Goal: Information Seeking & Learning: Learn about a topic

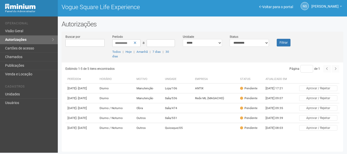
scroll to position [5, 0]
click at [78, 75] on th "Período" at bounding box center [81, 79] width 32 height 8
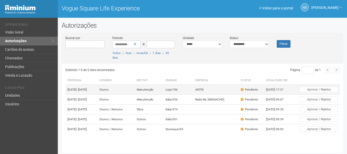
type input "*"
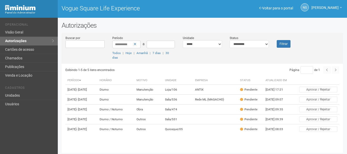
click at [192, 1] on div "Vogue Square Life Experience" at bounding box center [130, 8] width 144 height 16
click at [17, 30] on link "Visão Geral" at bounding box center [29, 32] width 58 height 9
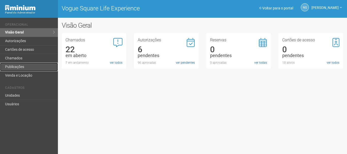
click at [17, 67] on link "Publicações" at bounding box center [29, 67] width 58 height 9
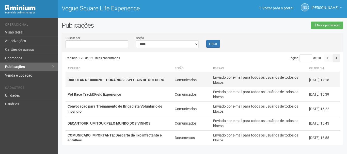
click at [119, 83] on td "CIRCULAR Nº 000625 – HORÁRIOS ESPECIAIS DE OUTUBRO" at bounding box center [119, 80] width 107 height 15
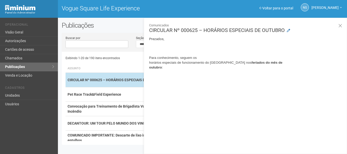
click at [113, 81] on strong "CIRCULAR Nº 000625 – HORÁRIOS ESPECIAIS DE OUTUBRO" at bounding box center [116, 80] width 97 height 4
click at [124, 83] on td "CIRCULAR Nº 000625 – HORÁRIOS ESPECIAIS DE OUTUBRO" at bounding box center [119, 80] width 107 height 15
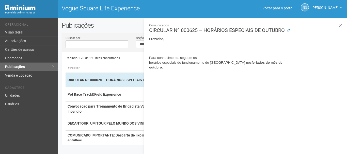
click at [126, 57] on div "Exibindo 1-20 de 190 itens encontrados" at bounding box center [135, 58] width 138 height 8
click at [342, 27] on button at bounding box center [341, 26] width 10 height 11
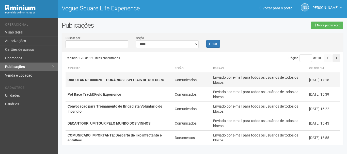
click at [255, 81] on td "Enviado por e-mail para todos os usuários de todos os blocos" at bounding box center [259, 80] width 96 height 15
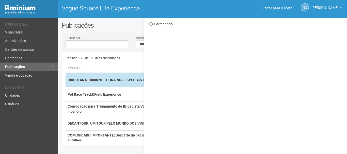
click at [255, 81] on div "Carregando..." at bounding box center [246, 86] width 204 height 137
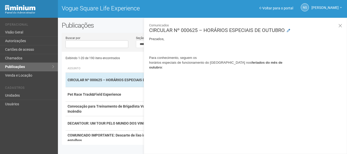
click at [158, 40] on span "Prezados," at bounding box center [156, 39] width 15 height 4
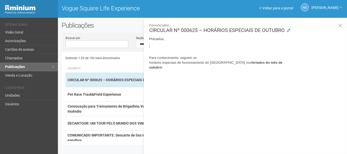
click at [161, 39] on span "Prezados," at bounding box center [156, 39] width 15 height 4
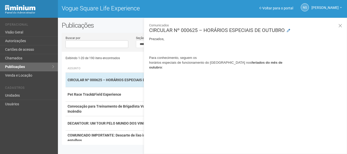
click at [223, 29] on h3 "Comunicados CIRCULAR Nº 000625 – HORÁRIOS ESPECIAIS DE OUTUBRO" at bounding box center [246, 28] width 194 height 10
click at [262, 57] on p "Para conhecimento, seguem os horários especiais de funcionamento do [GEOGRAPHIC…" at bounding box center [246, 62] width 194 height 15
click at [262, 61] on b "feriados do mês de outubro" at bounding box center [216, 65] width 134 height 9
click at [337, 23] on button at bounding box center [341, 26] width 10 height 11
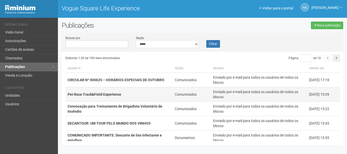
click at [177, 92] on td "Comunicados" at bounding box center [192, 95] width 38 height 15
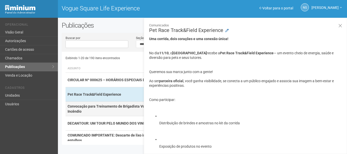
click at [122, 109] on td "Convocação para Treinamento de Brigadista Voluntário de Incêndio" at bounding box center [119, 109] width 107 height 15
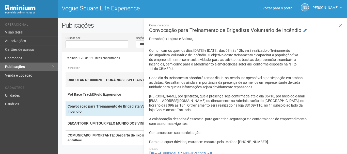
click at [113, 80] on strong "CIRCULAR Nº 000625 – HORÁRIOS ESPECIAIS DE OUTUBRO" at bounding box center [116, 80] width 97 height 4
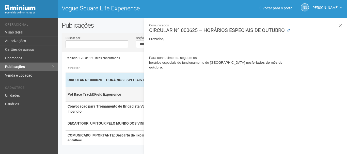
click at [126, 93] on td "Pet Race Track&Field Experience" at bounding box center [119, 95] width 107 height 15
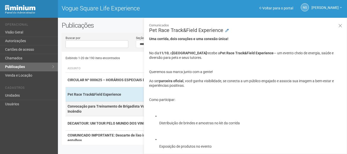
click at [128, 107] on strong "Convocação para Treinamento de Brigadista Voluntário de Incêndio" at bounding box center [115, 109] width 95 height 9
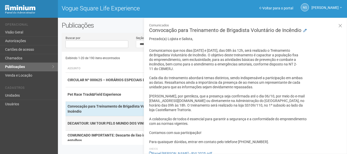
click at [130, 123] on strong "DECANTOUR: UM TOUR PELO MUNDO DOS VINHOS" at bounding box center [109, 124] width 83 height 4
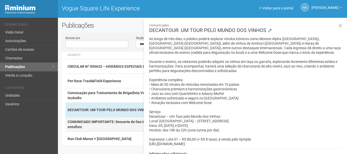
scroll to position [25, 0]
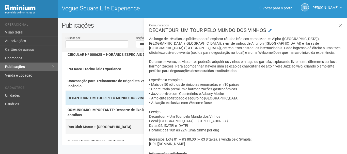
click at [122, 121] on td "Run Club Marun + [GEOGRAPHIC_DATA]" at bounding box center [119, 127] width 107 height 15
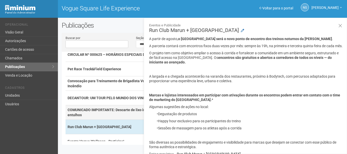
click at [121, 113] on td "COMUNICADO IMPORTANTE: Descarte de lixo infectante e entulhos" at bounding box center [119, 113] width 107 height 15
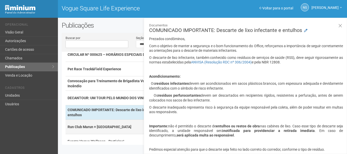
click at [126, 128] on td "Run Club Marun + [GEOGRAPHIC_DATA]" at bounding box center [119, 127] width 107 height 15
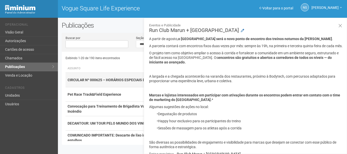
click at [134, 77] on td "CIRCULAR Nº 000625 – HORÁRIOS ESPECIAIS DE OUTUBRO" at bounding box center [119, 80] width 107 height 15
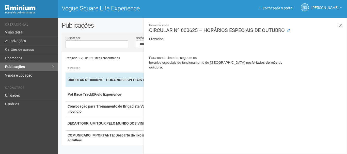
click at [156, 69] on b "feriados do mês de outubro" at bounding box center [216, 65] width 134 height 9
click at [163, 69] on b "feriados do mês de outubro" at bounding box center [216, 65] width 134 height 9
